Goal: Navigation & Orientation: Find specific page/section

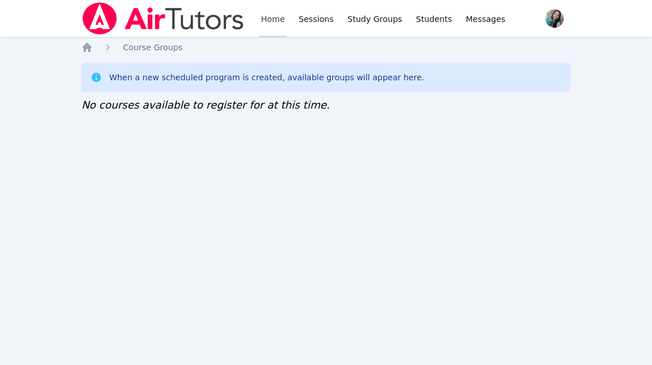
click at [271, 20] on link "Home" at bounding box center [273, 18] width 28 height 37
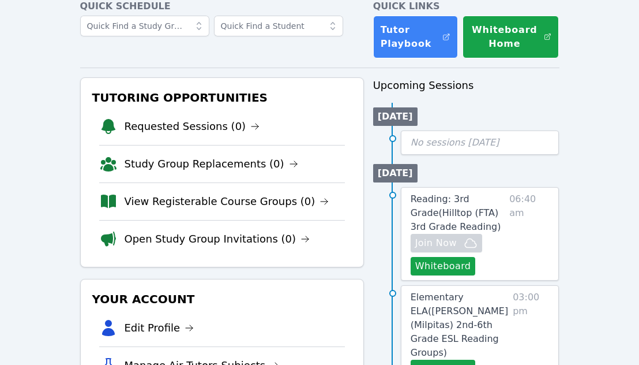
scroll to position [87, 0]
